Goal: Information Seeking & Learning: Check status

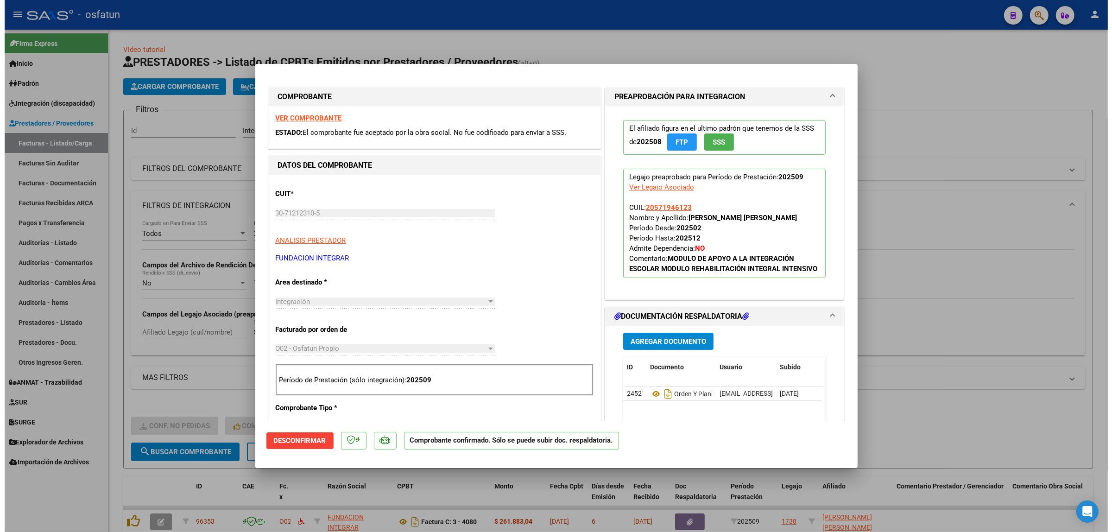
scroll to position [232, 0]
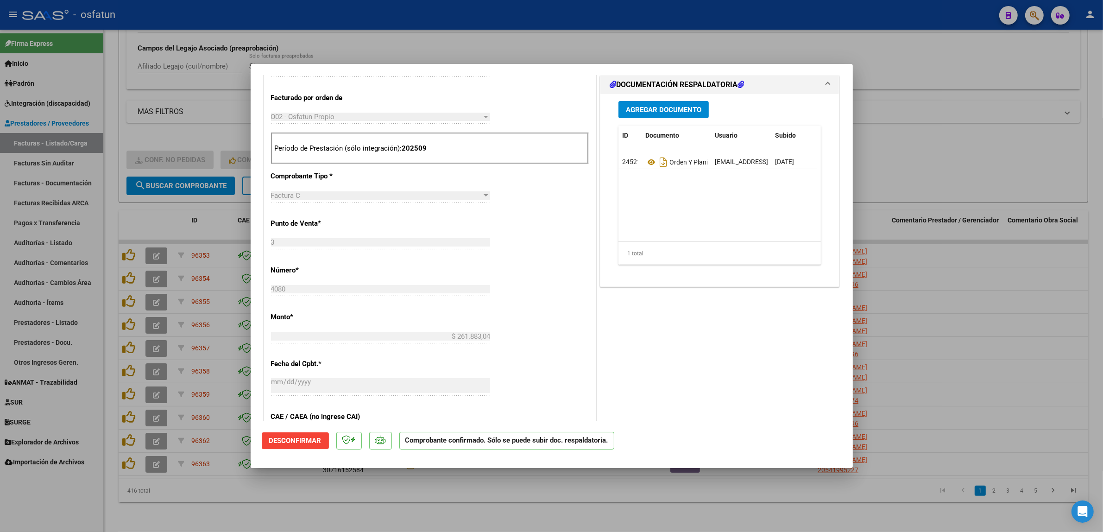
click at [164, 122] on div at bounding box center [551, 266] width 1103 height 532
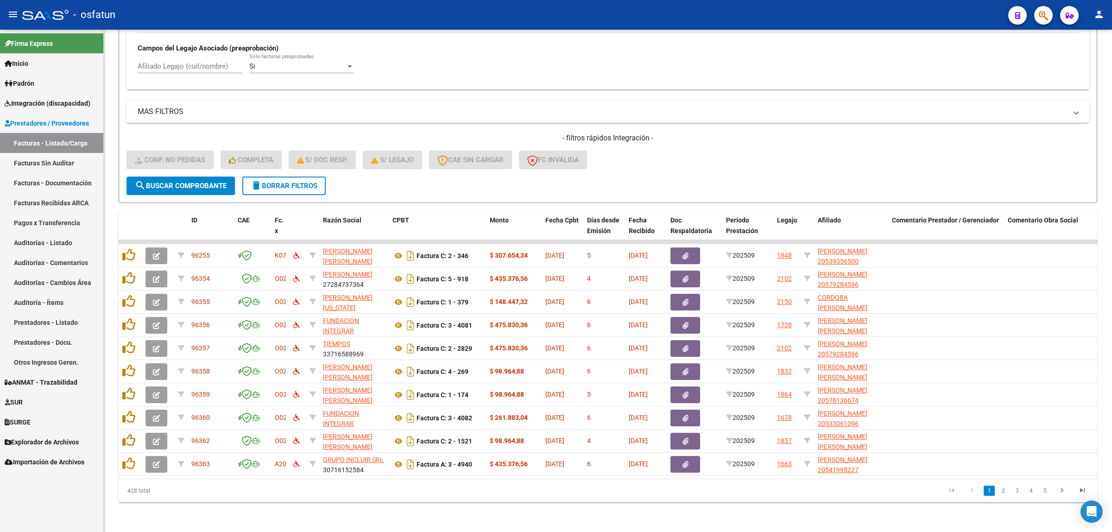
click at [45, 101] on span "Integración (discapacidad)" at bounding box center [48, 103] width 86 height 10
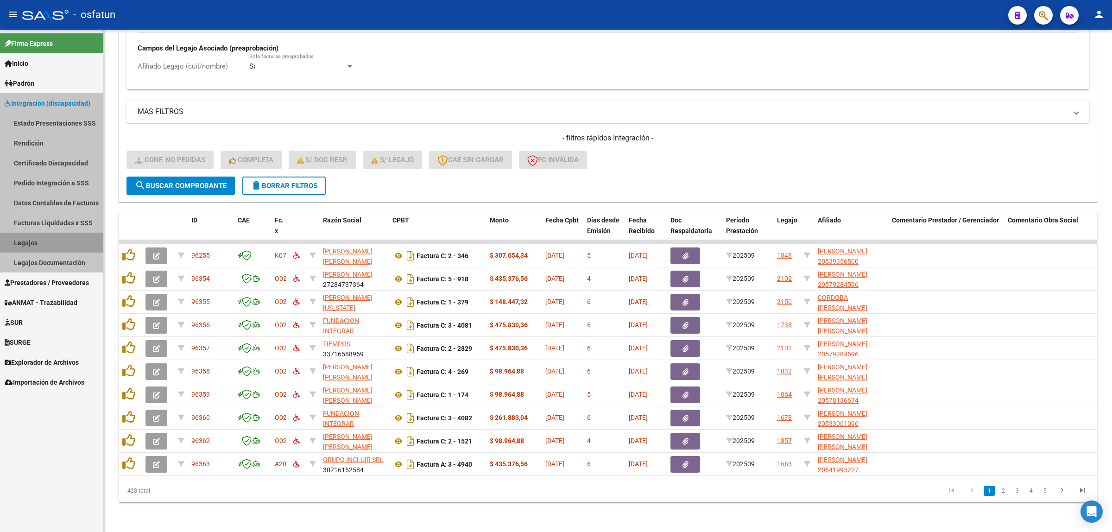
click at [60, 246] on link "Legajos" at bounding box center [51, 243] width 103 height 20
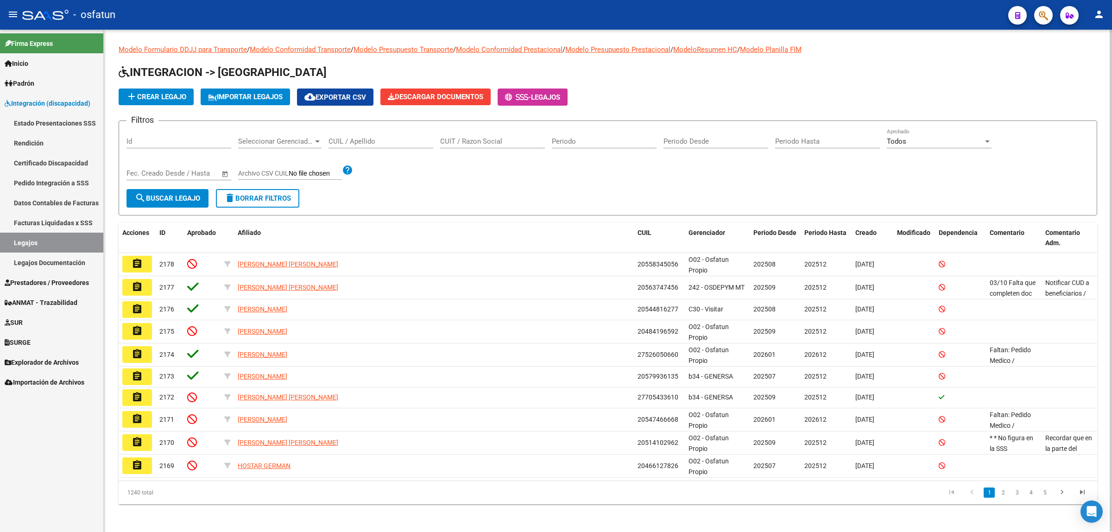
click at [372, 135] on div "CUIL / Apellido" at bounding box center [380, 138] width 105 height 20
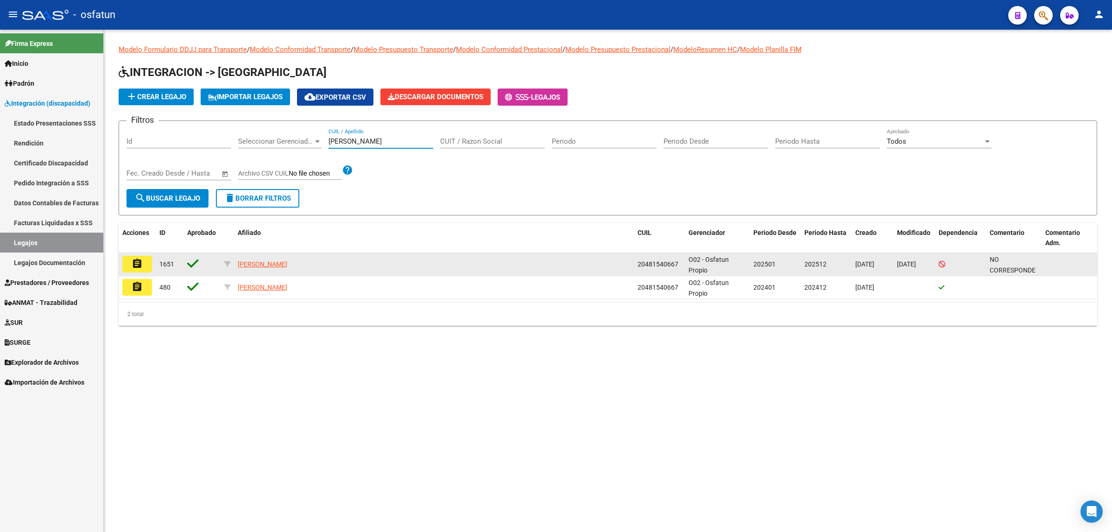
type input "[PERSON_NAME]"
click at [141, 258] on mat-icon "assignment" at bounding box center [137, 263] width 11 height 11
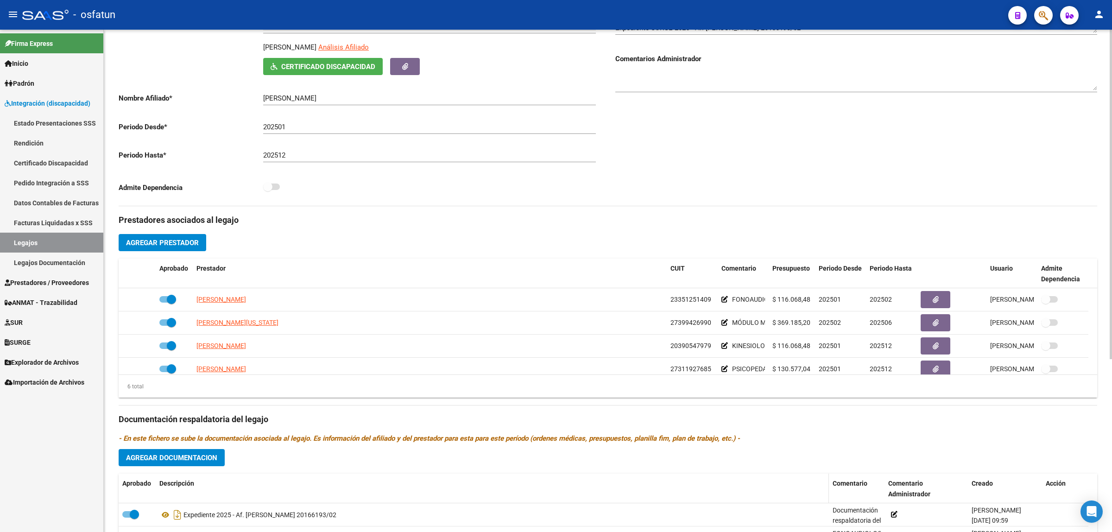
scroll to position [232, 0]
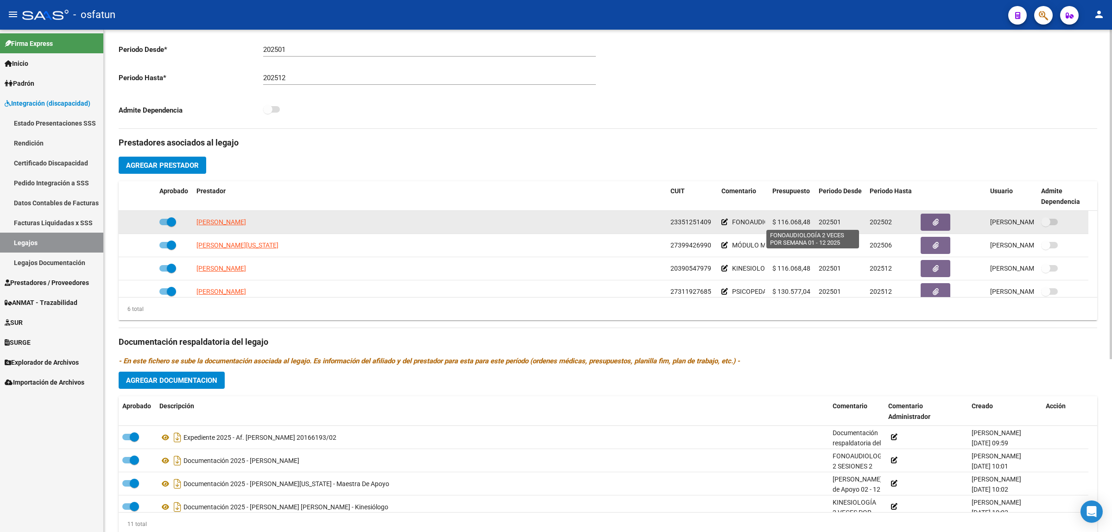
click at [753, 223] on span "FONOAUDIOLOGÍA 2 VECES POR SEMANA 01 - 12 2025" at bounding box center [812, 221] width 160 height 7
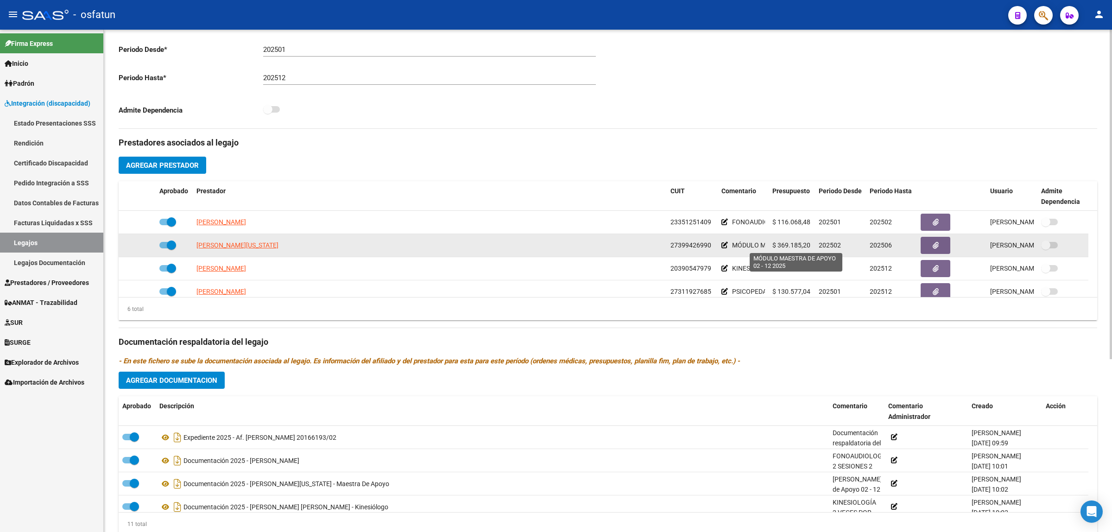
click at [756, 246] on span "MÓDULO MAESTRA DE APOYO 02 - 12 2025" at bounding box center [795, 244] width 126 height 7
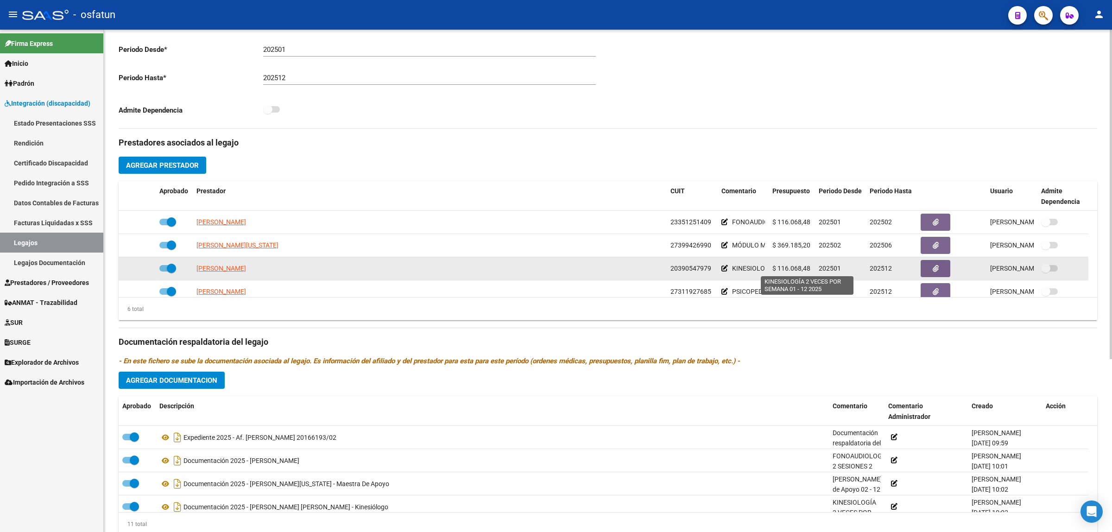
click at [748, 271] on span "KINESIOLOGÍA 2 VECES POR SEMANA 01 - 12 2025" at bounding box center [806, 268] width 148 height 7
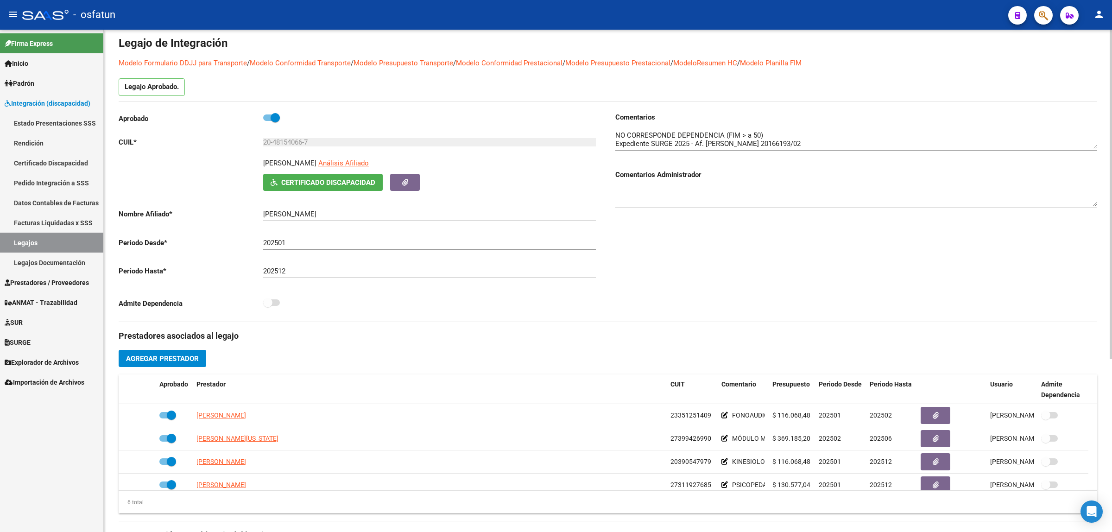
scroll to position [0, 0]
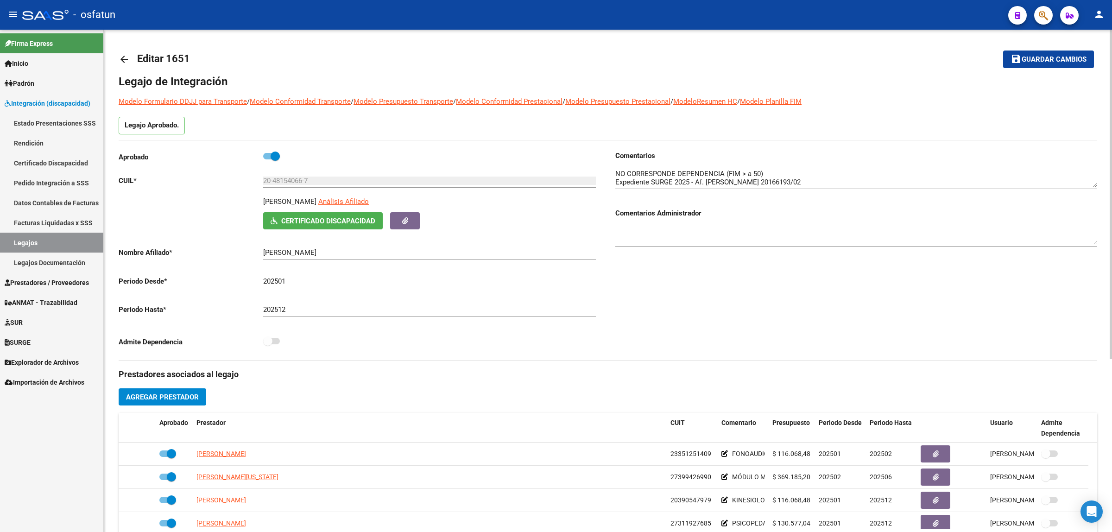
click at [286, 182] on input "20-48154066-7" at bounding box center [429, 180] width 333 height 8
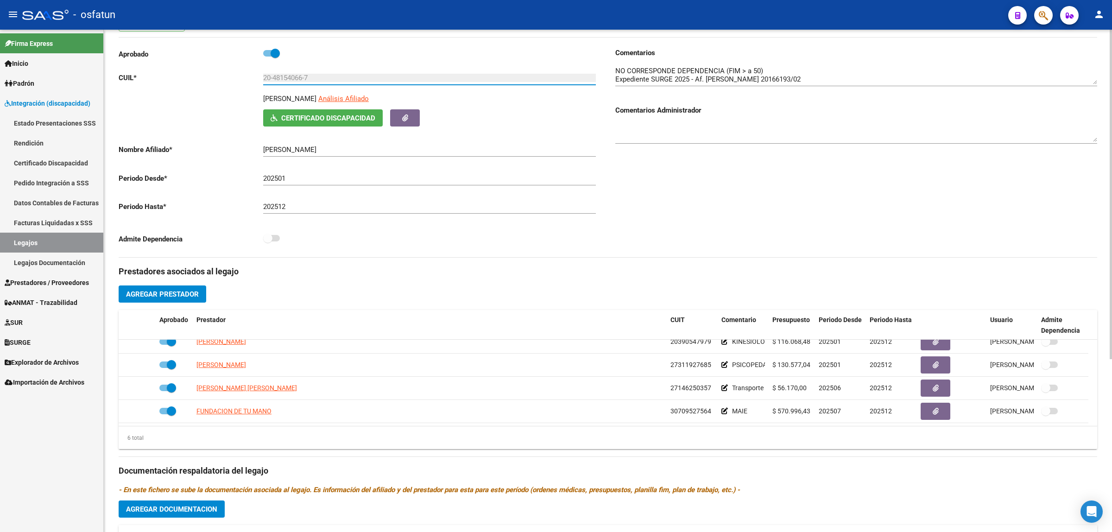
scroll to position [32, 0]
